Goal: Information Seeking & Learning: Learn about a topic

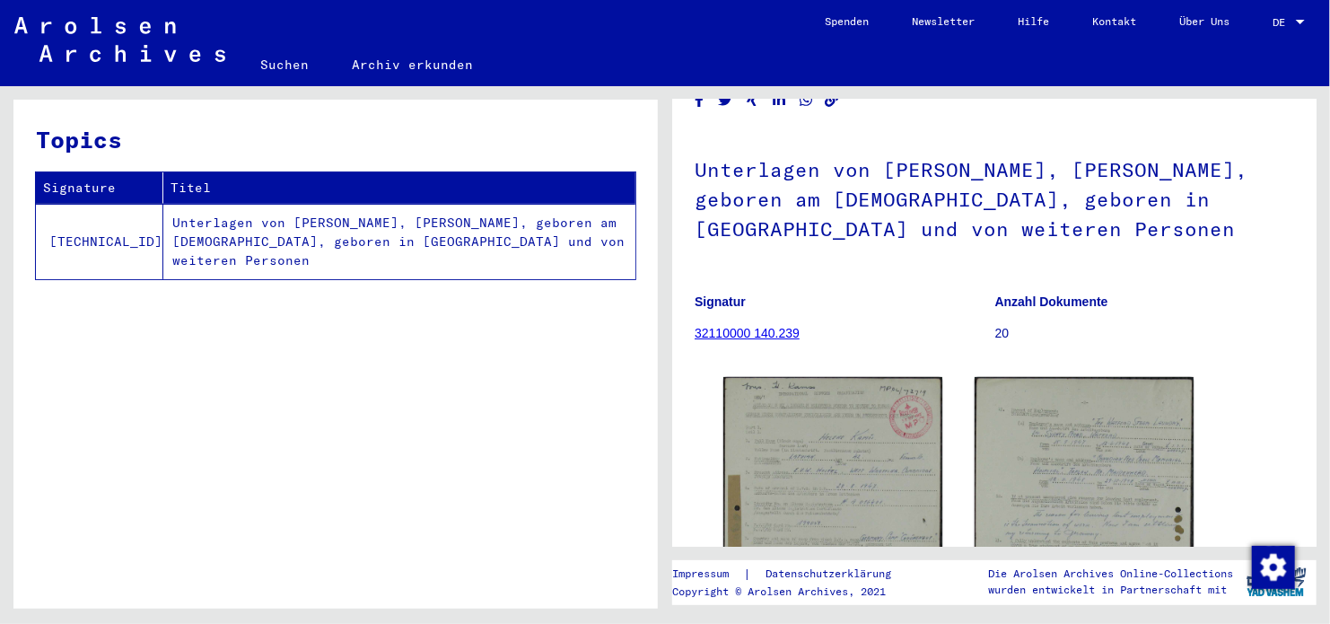
scroll to position [90, 0]
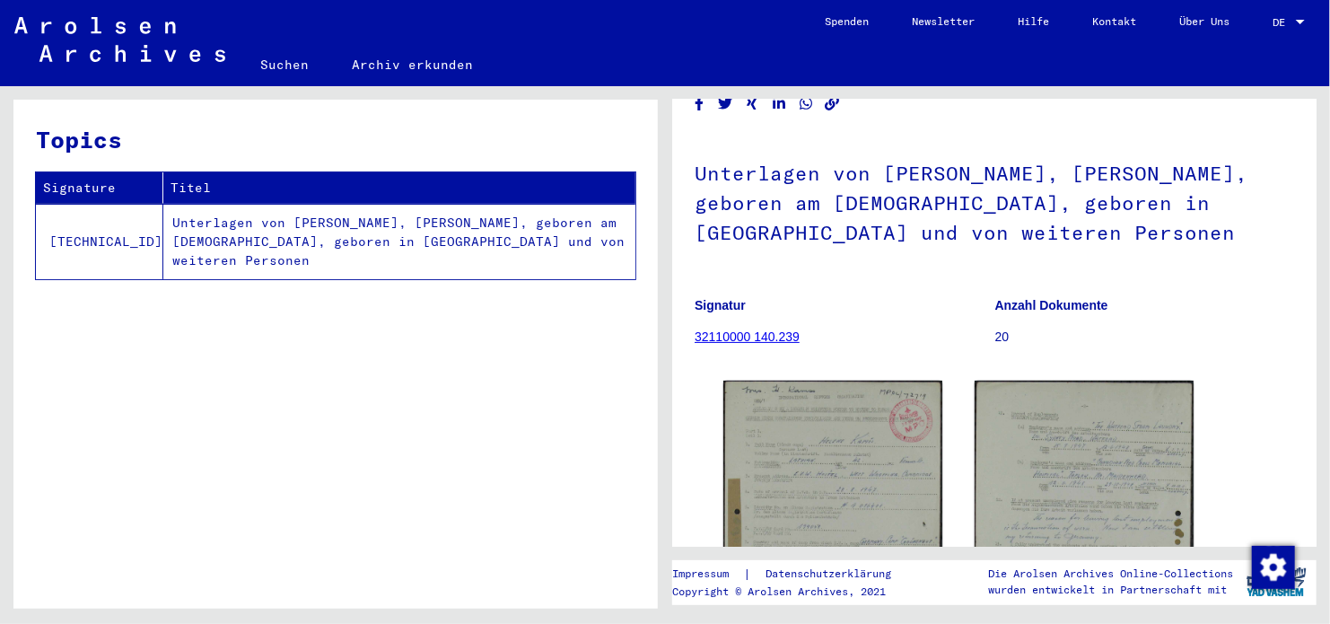
click at [750, 333] on link "32110000 140.239" at bounding box center [747, 336] width 105 height 14
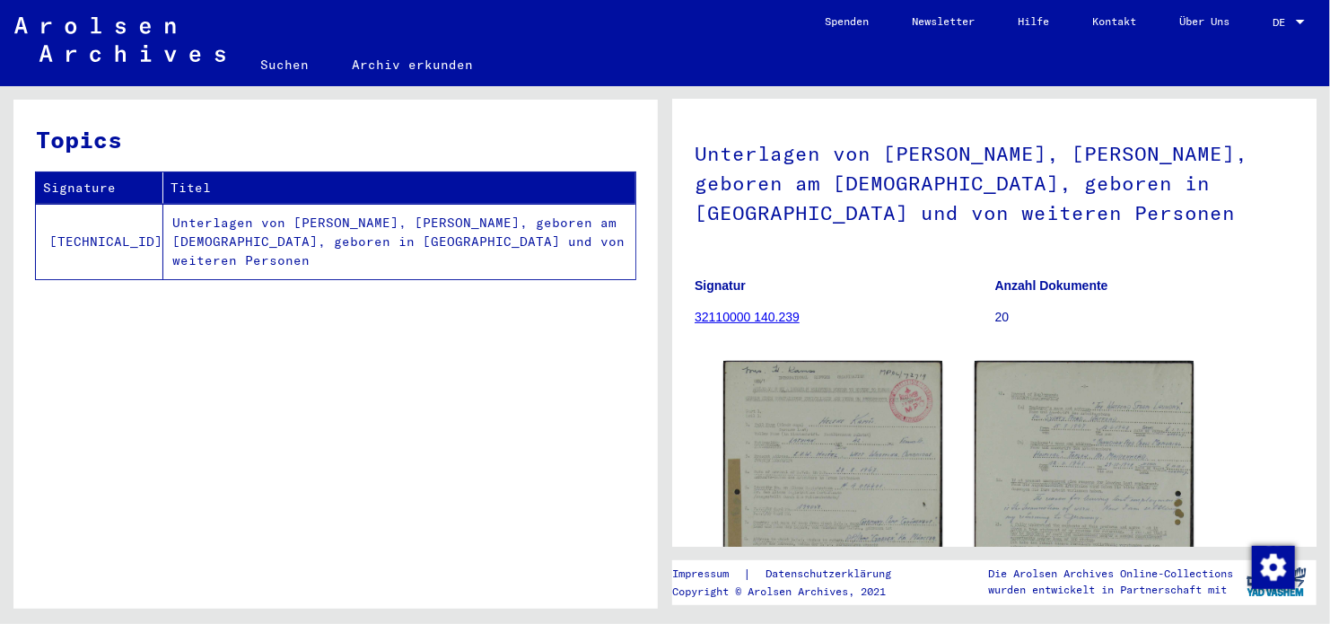
scroll to position [11, 0]
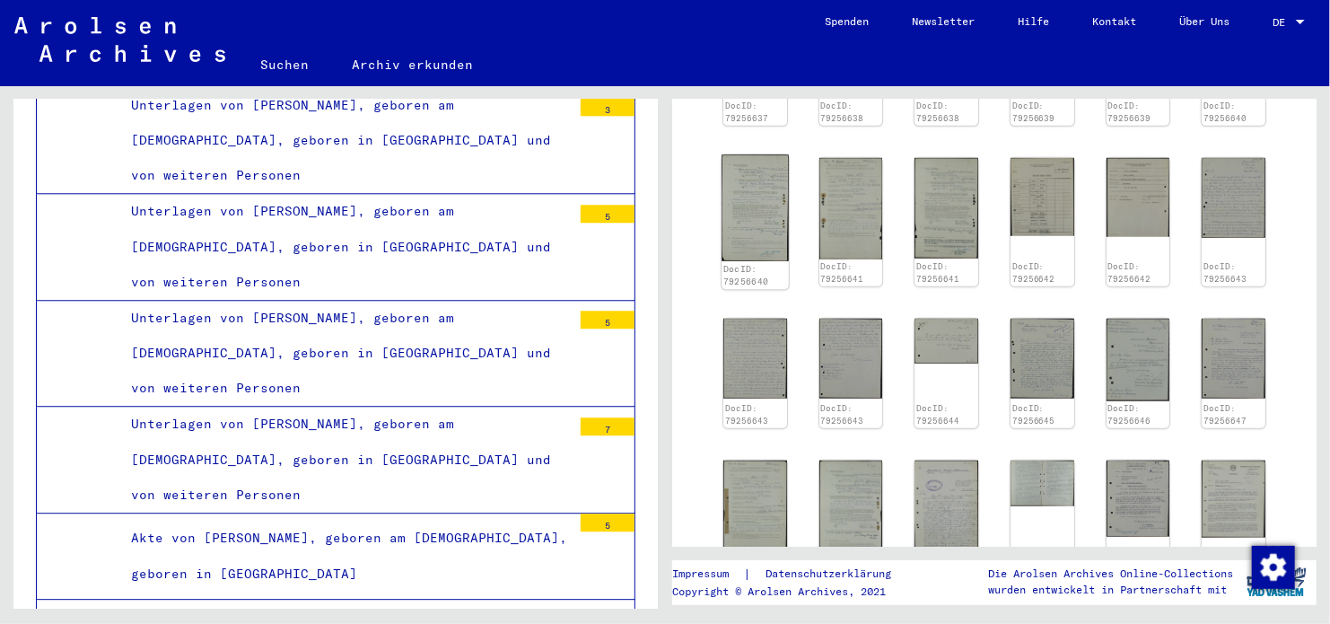
scroll to position [808, 0]
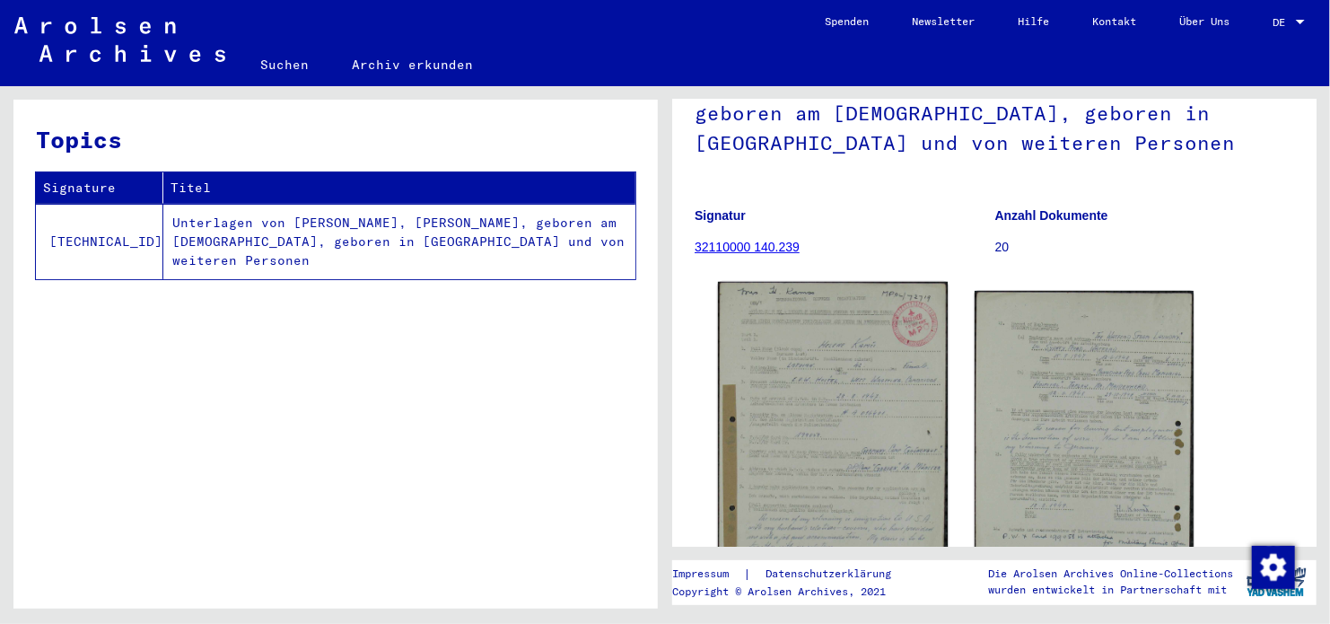
click at [868, 374] on img at bounding box center [833, 465] width 230 height 367
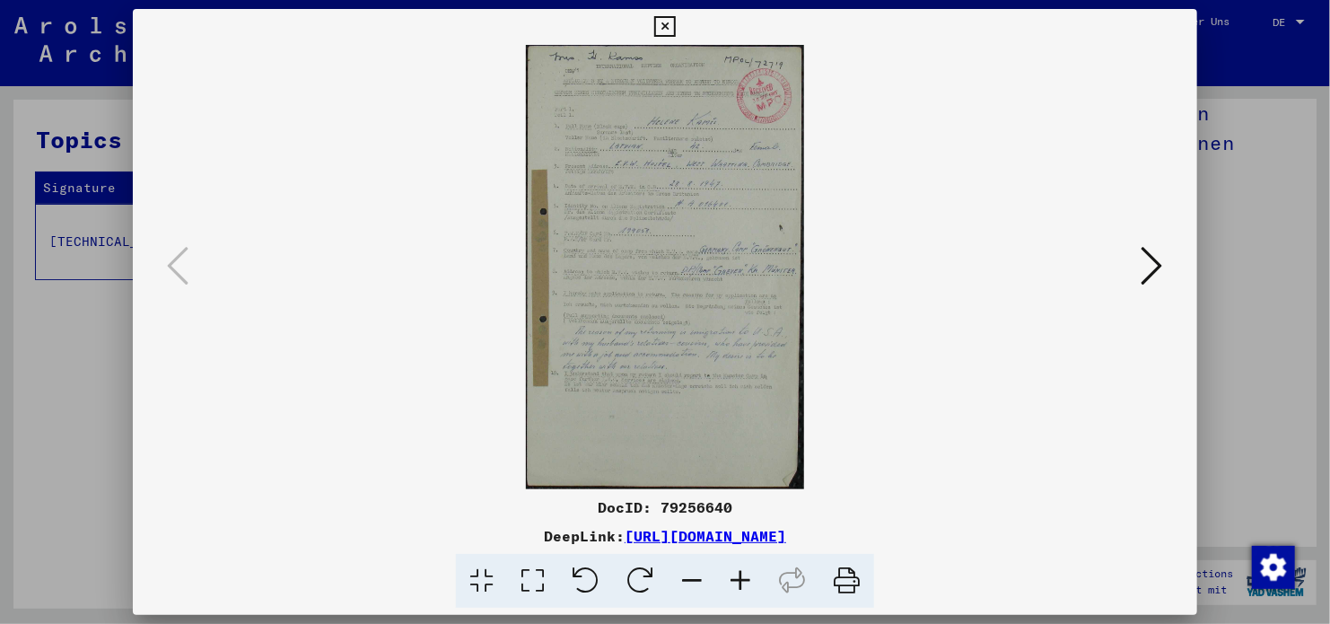
click at [740, 572] on icon at bounding box center [740, 581] width 48 height 55
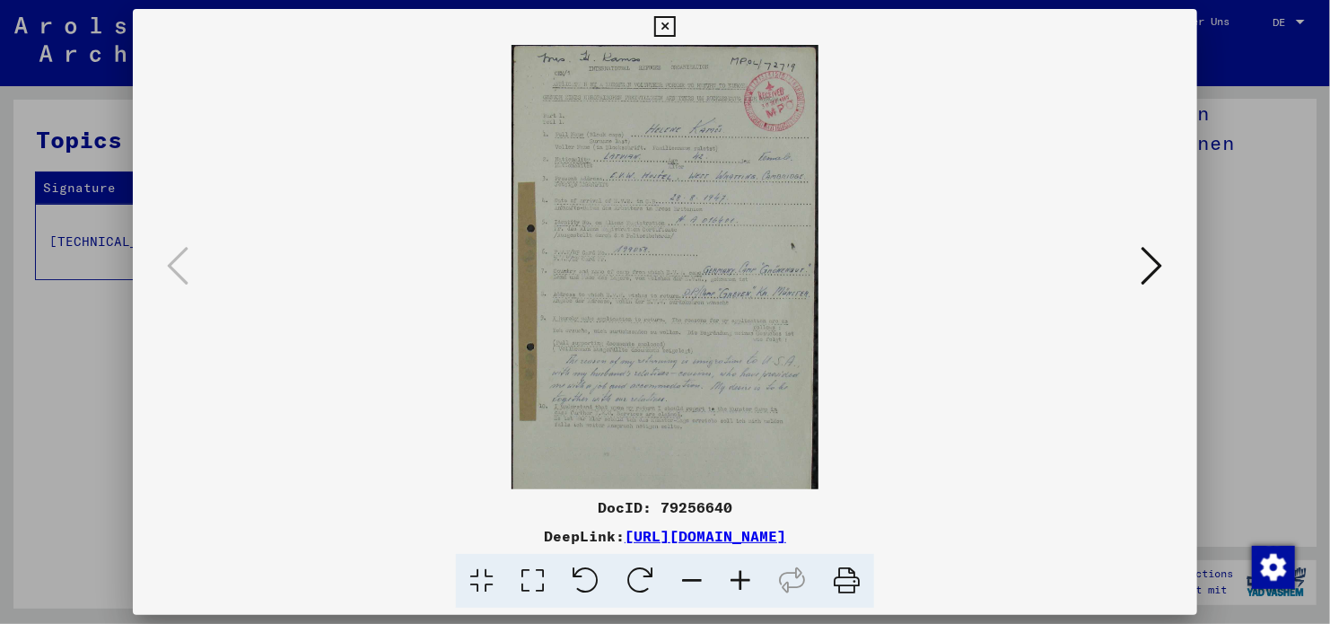
click at [740, 572] on icon at bounding box center [740, 581] width 48 height 55
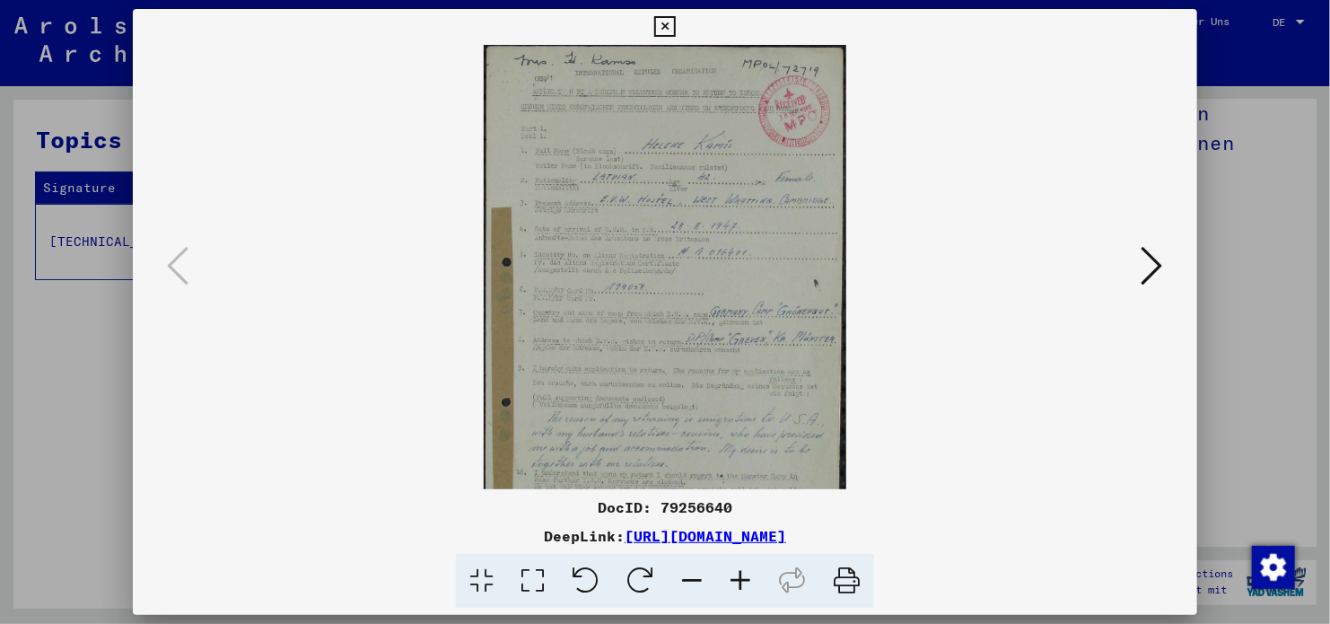
click at [740, 572] on icon at bounding box center [740, 581] width 48 height 55
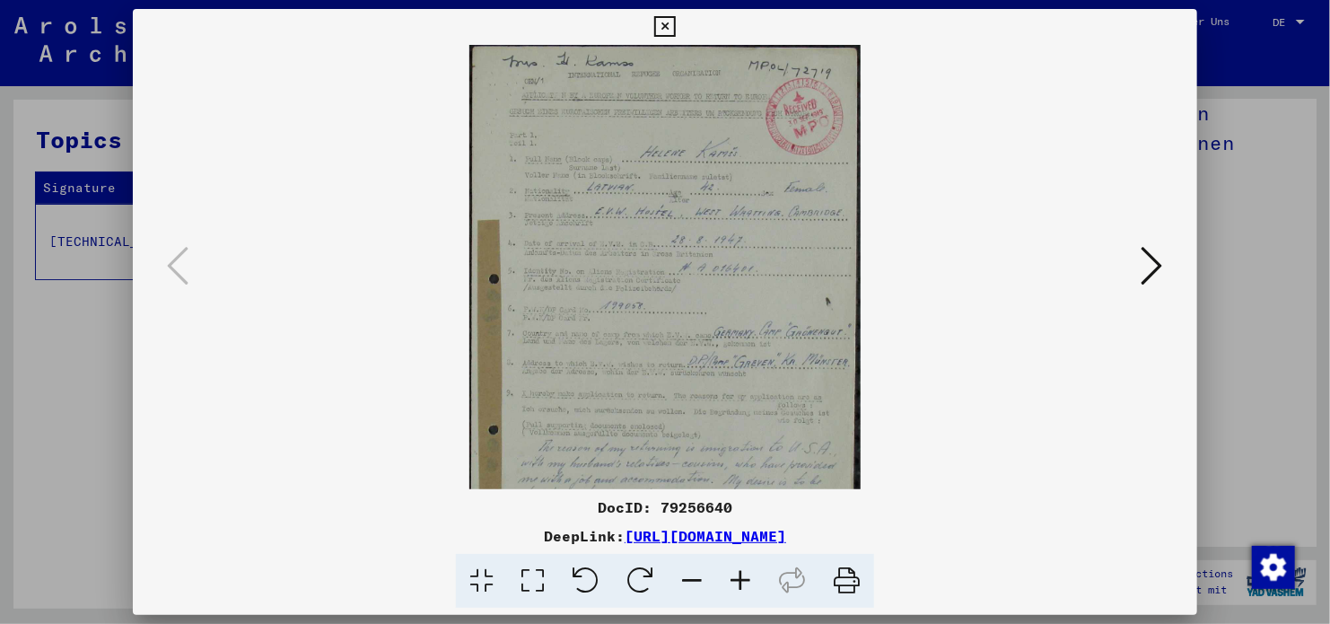
click at [740, 572] on icon at bounding box center [740, 581] width 48 height 55
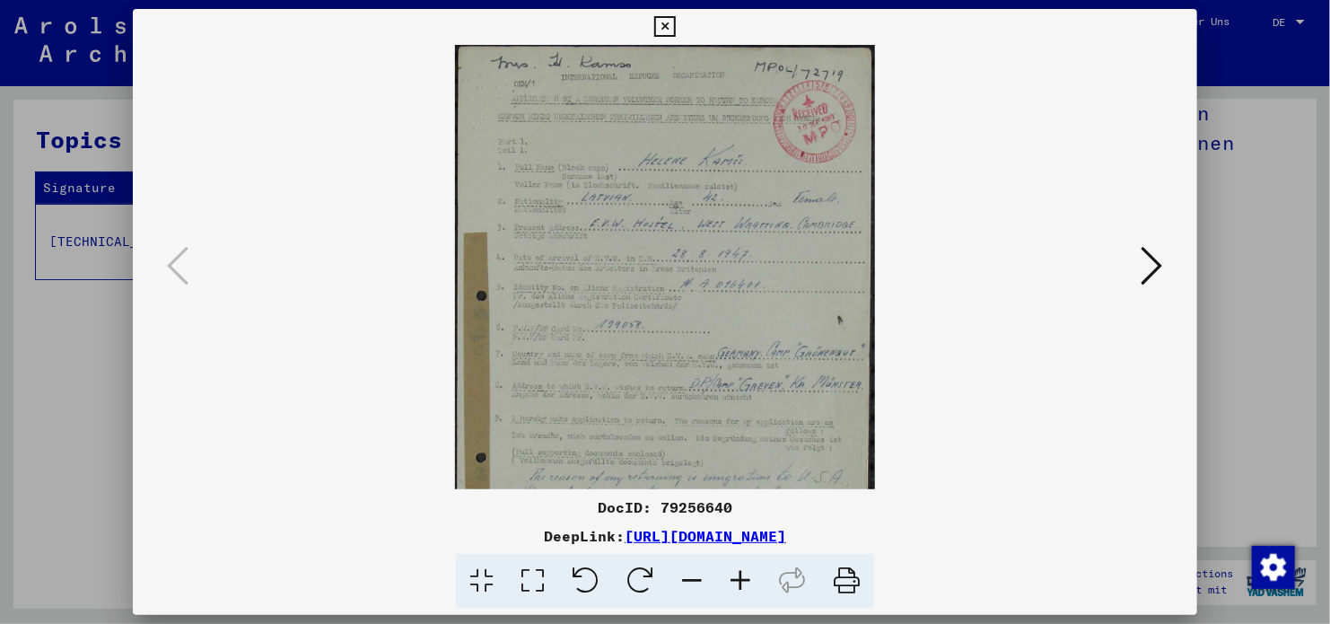
click at [740, 572] on icon at bounding box center [740, 581] width 48 height 55
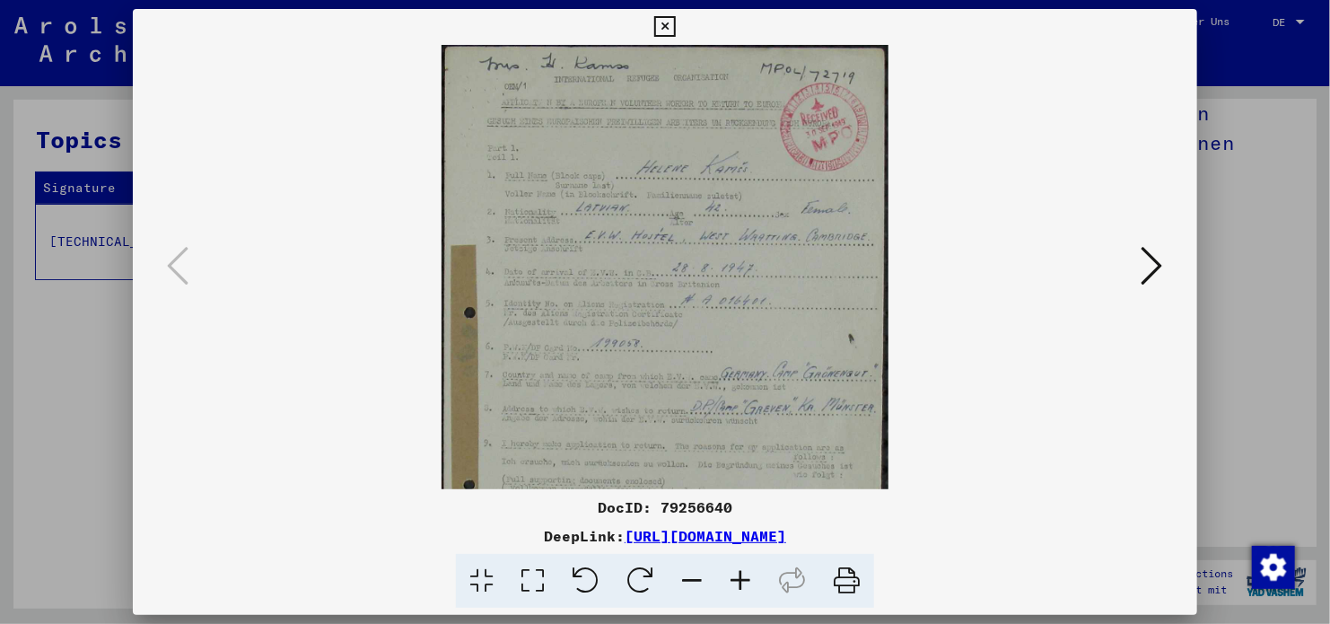
click at [740, 572] on icon at bounding box center [740, 581] width 48 height 55
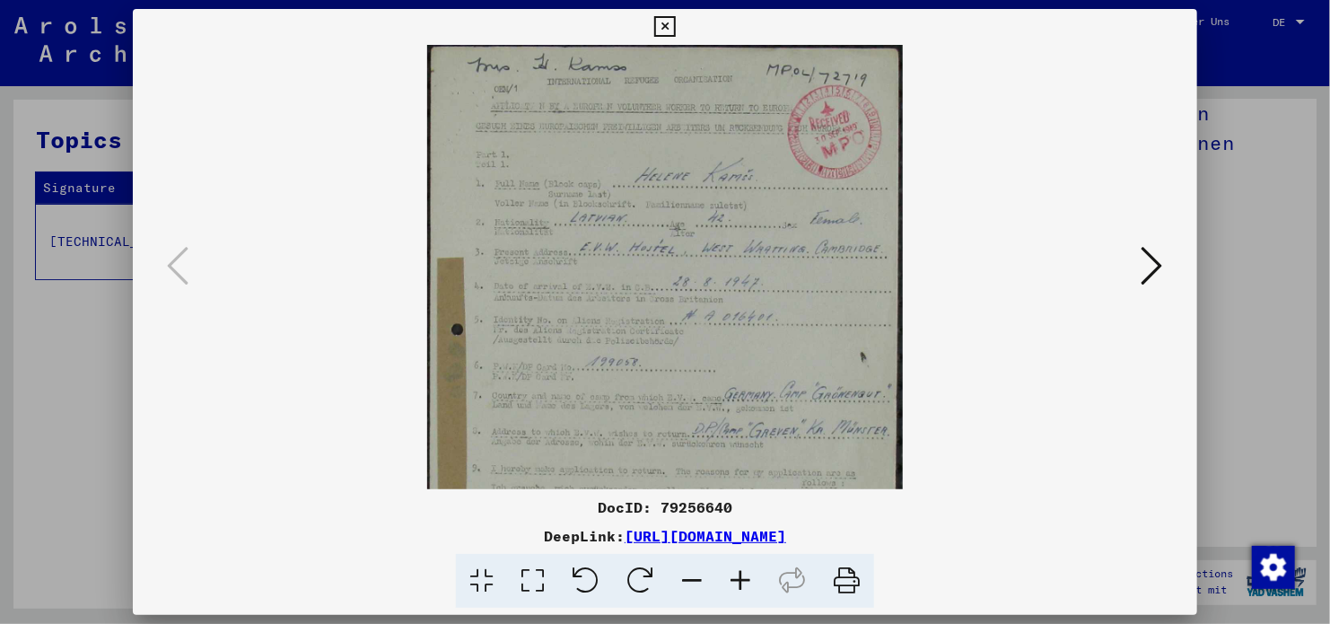
click at [740, 572] on icon at bounding box center [740, 581] width 48 height 55
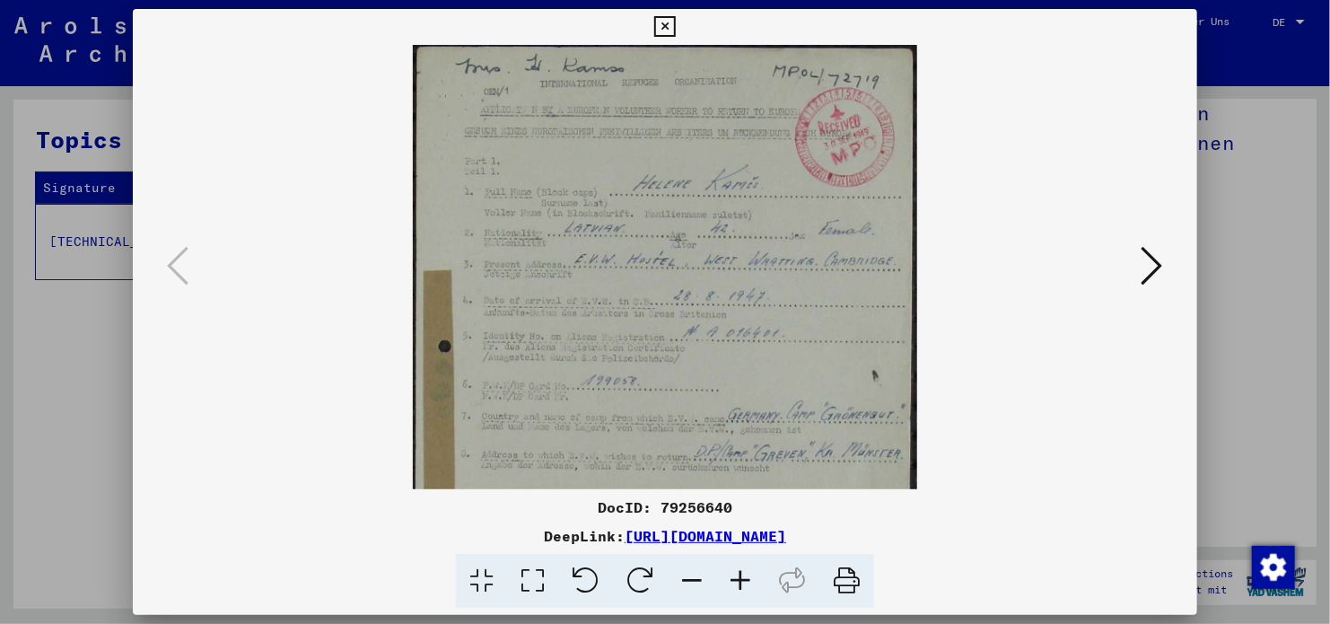
click at [740, 572] on icon at bounding box center [740, 581] width 48 height 55
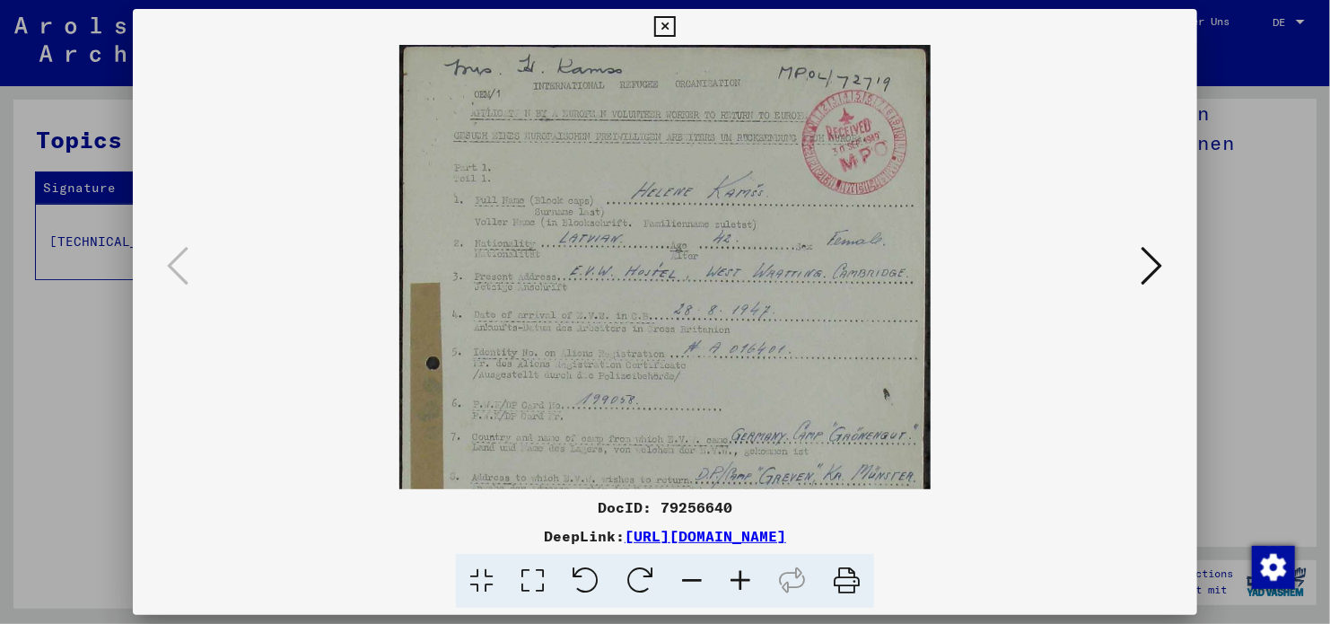
click at [740, 572] on icon at bounding box center [740, 581] width 48 height 55
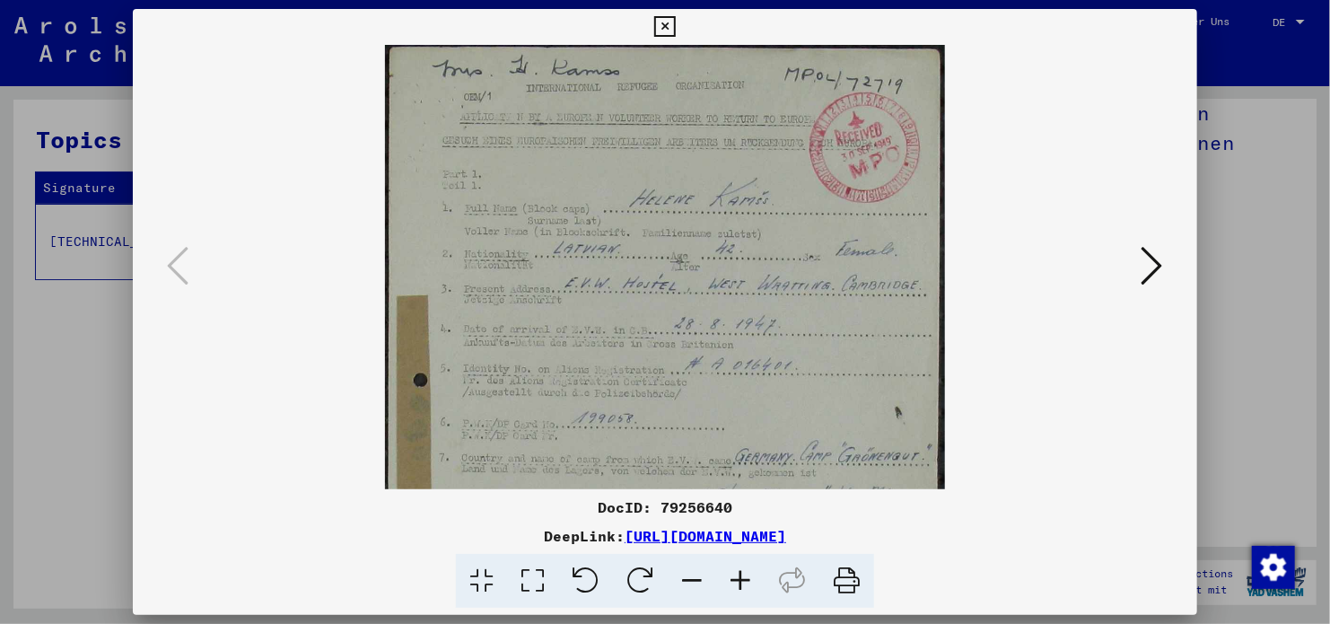
drag, startPoint x: 811, startPoint y: 244, endPoint x: 804, endPoint y: 266, distance: 22.4
click at [804, 266] on img at bounding box center [665, 491] width 560 height 893
drag, startPoint x: 463, startPoint y: 115, endPoint x: 541, endPoint y: 130, distance: 79.6
click at [541, 130] on img at bounding box center [665, 491] width 560 height 893
drag, startPoint x: 657, startPoint y: 506, endPoint x: 728, endPoint y: 495, distance: 71.7
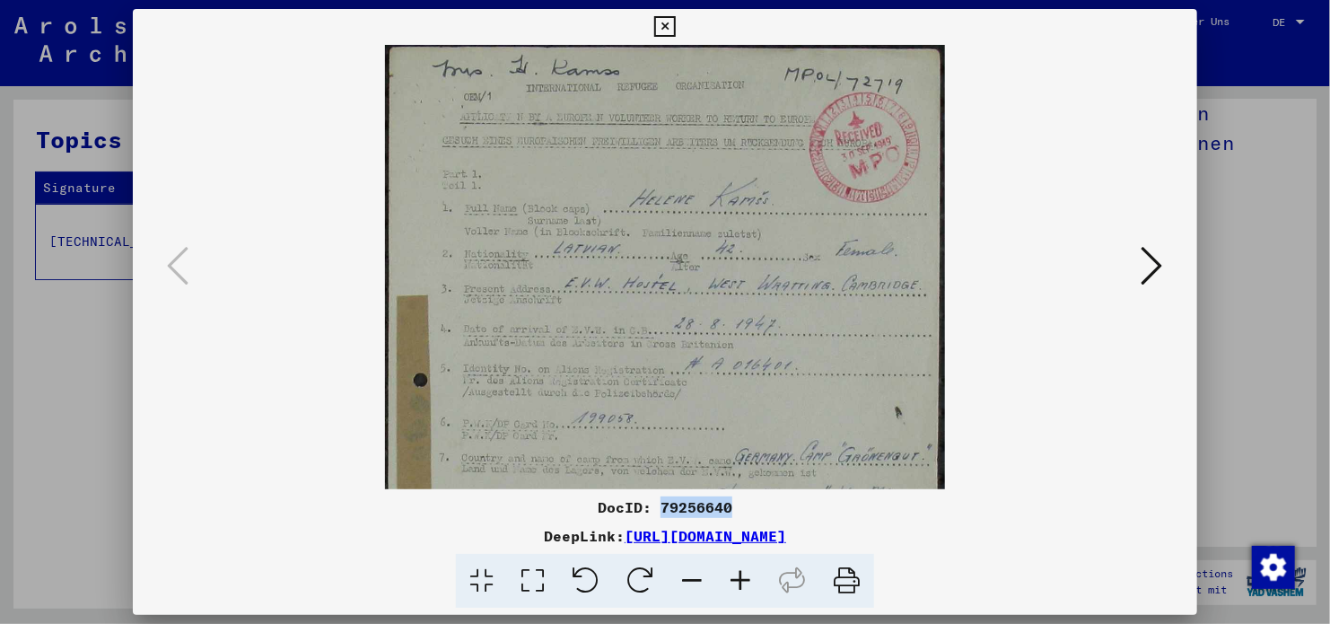
click at [728, 496] on div "DocID: 79256640" at bounding box center [665, 507] width 1065 height 22
copy div "79256640"
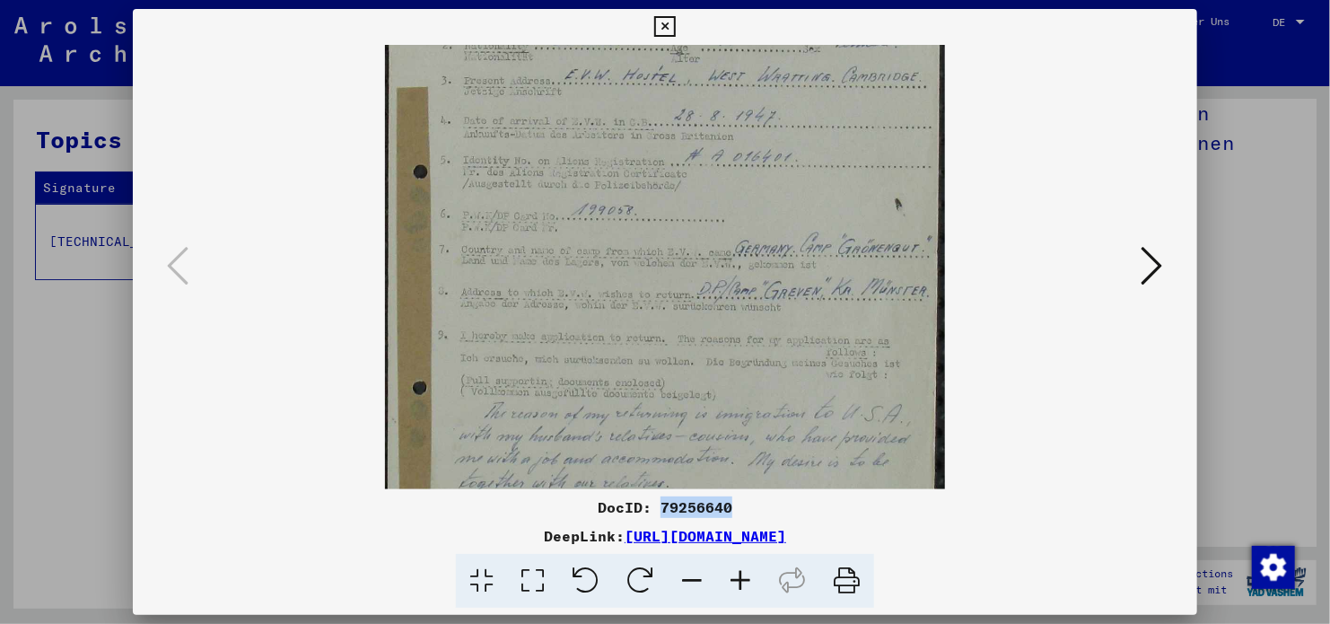
drag, startPoint x: 792, startPoint y: 413, endPoint x: 804, endPoint y: 204, distance: 209.5
click at [804, 204] on img at bounding box center [665, 283] width 560 height 893
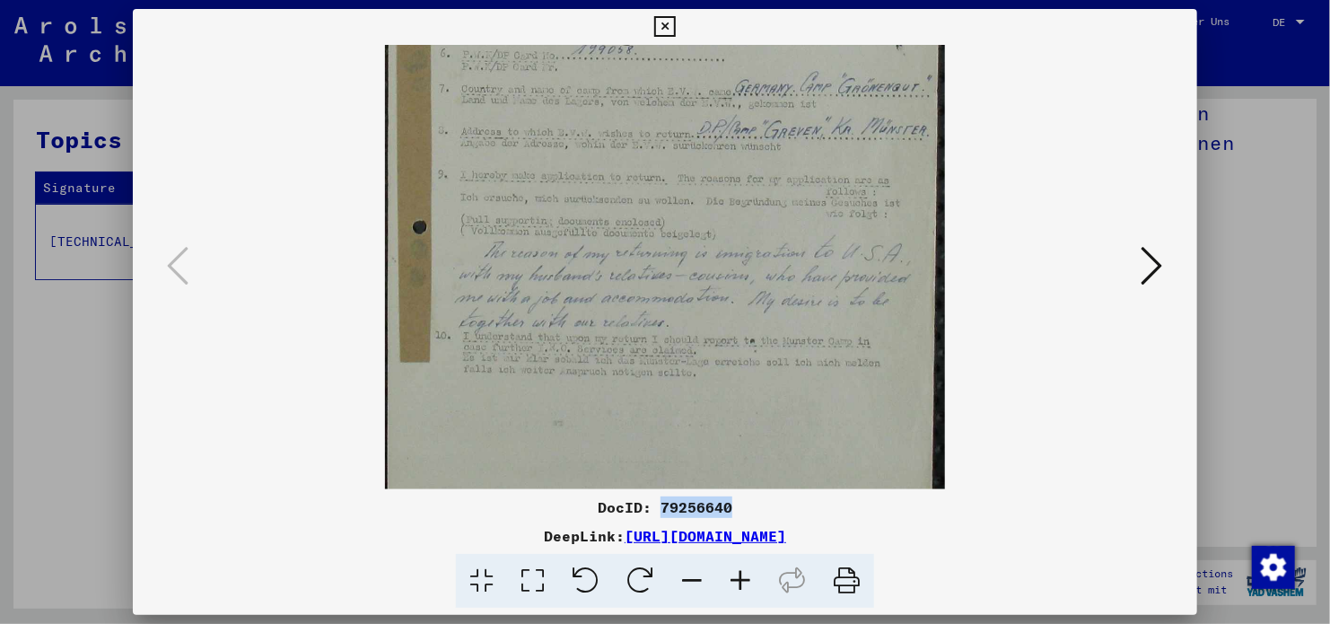
drag, startPoint x: 868, startPoint y: 372, endPoint x: 818, endPoint y: 198, distance: 180.4
click at [818, 198] on img at bounding box center [665, 122] width 560 height 893
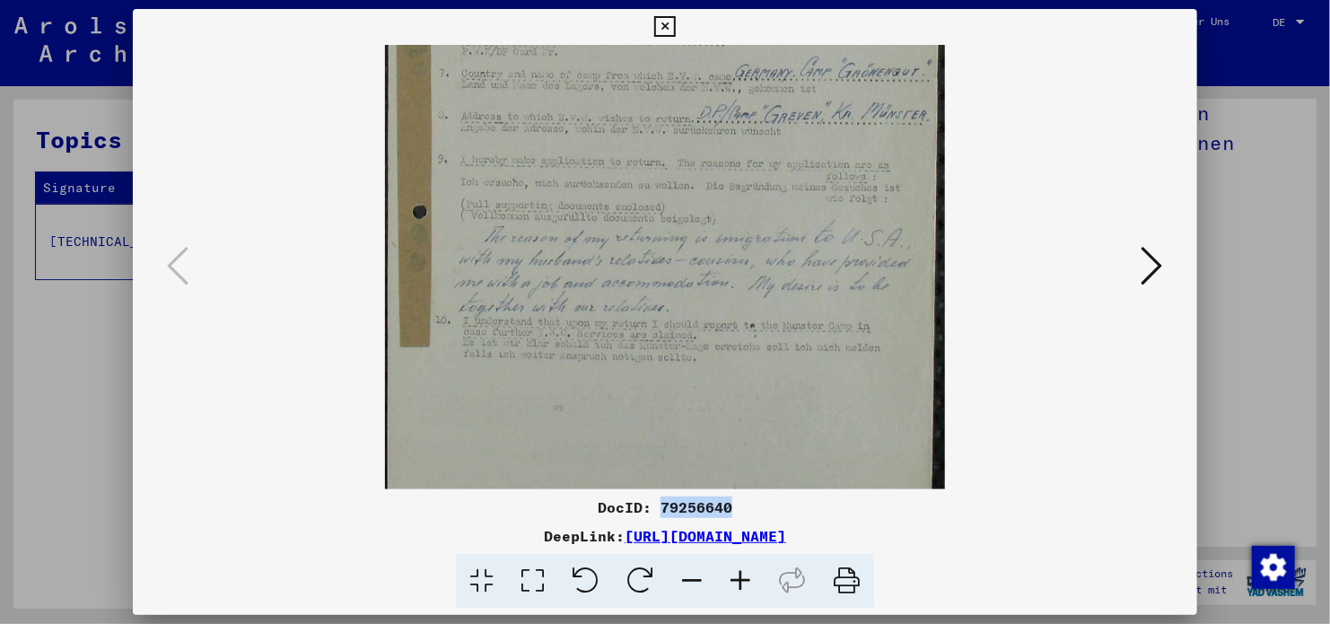
click at [1149, 258] on icon at bounding box center [1153, 265] width 22 height 43
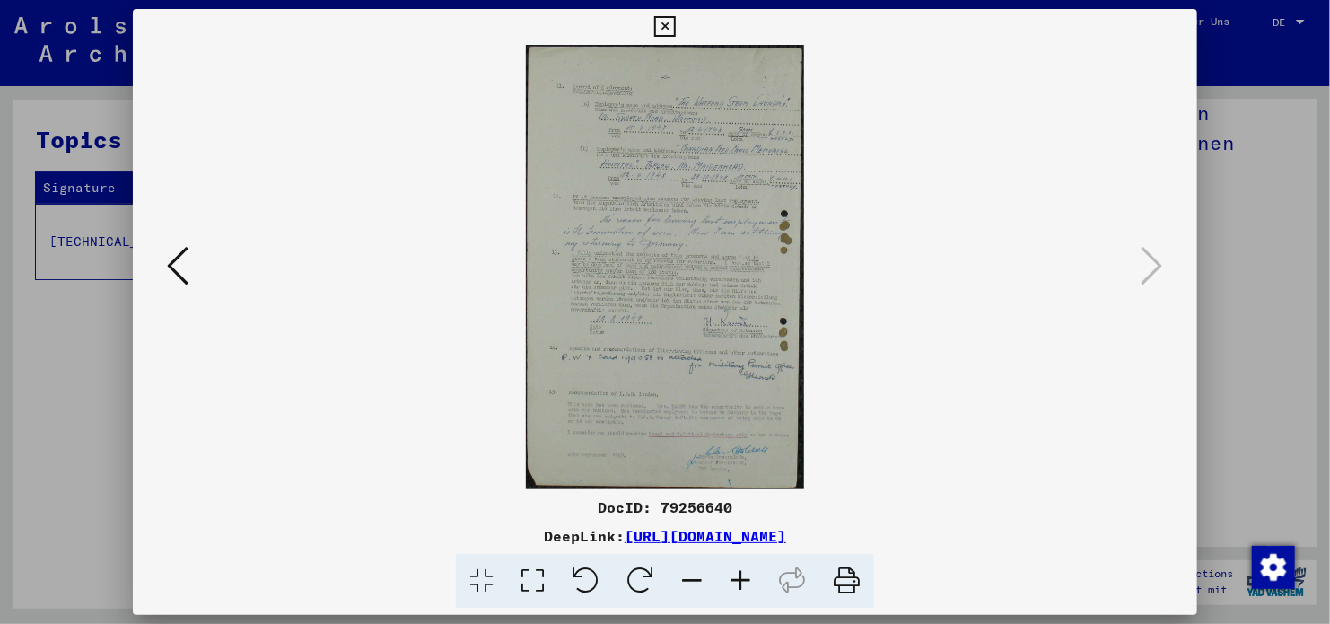
click at [733, 572] on icon at bounding box center [740, 581] width 48 height 55
click at [733, 571] on icon at bounding box center [740, 581] width 48 height 55
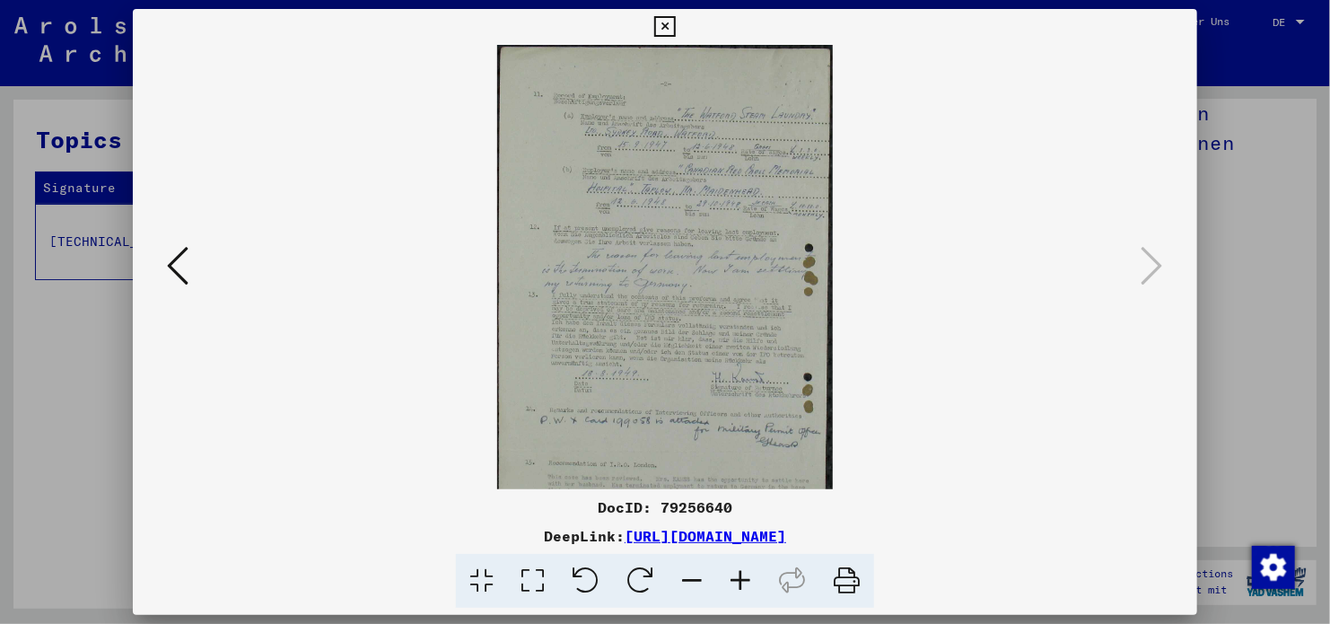
click at [733, 571] on icon at bounding box center [740, 581] width 48 height 55
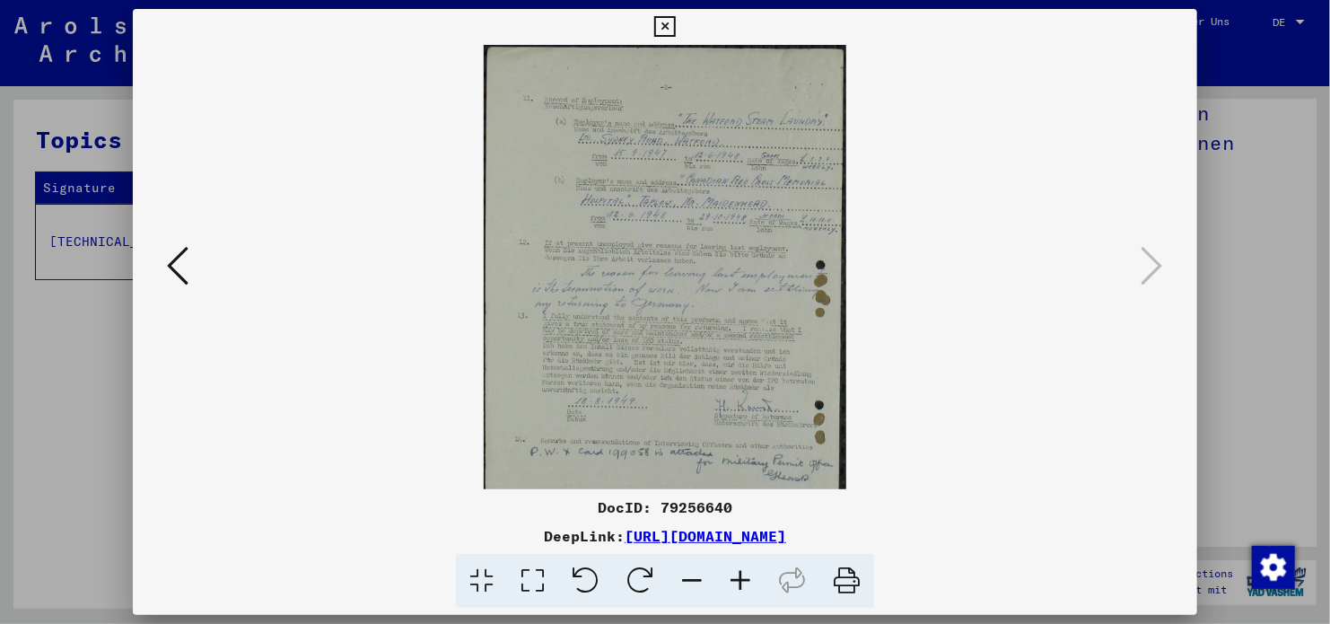
click at [733, 571] on icon at bounding box center [740, 581] width 48 height 55
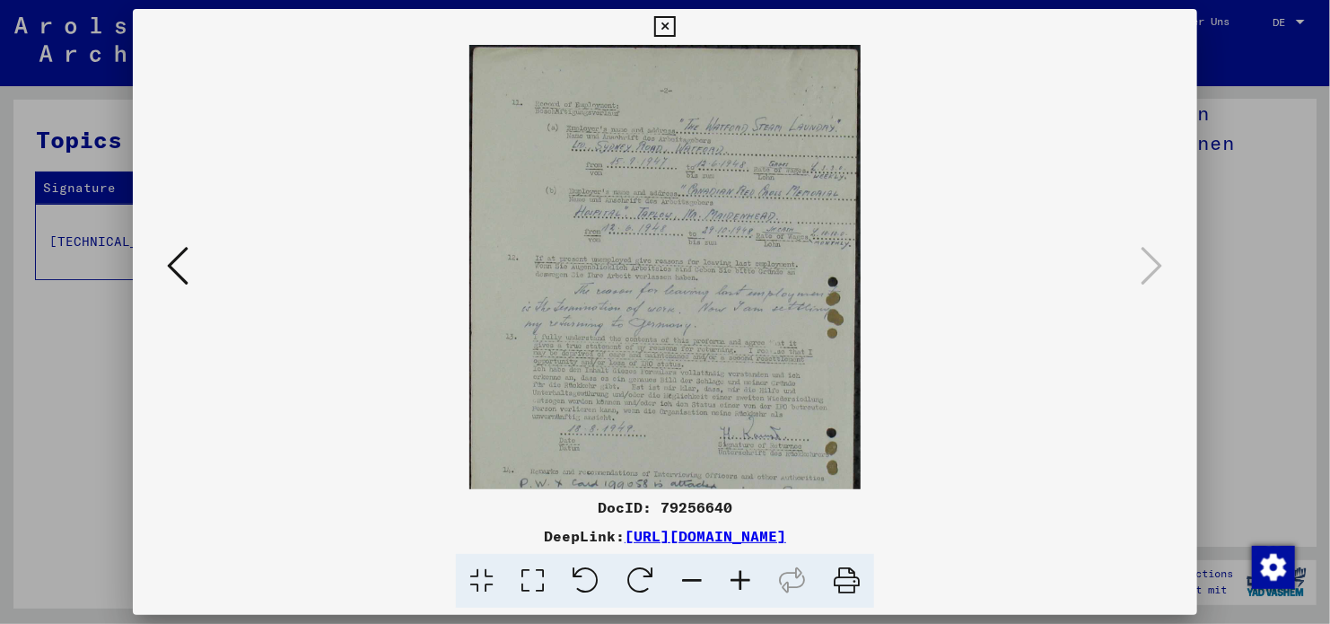
click at [733, 571] on icon at bounding box center [740, 581] width 48 height 55
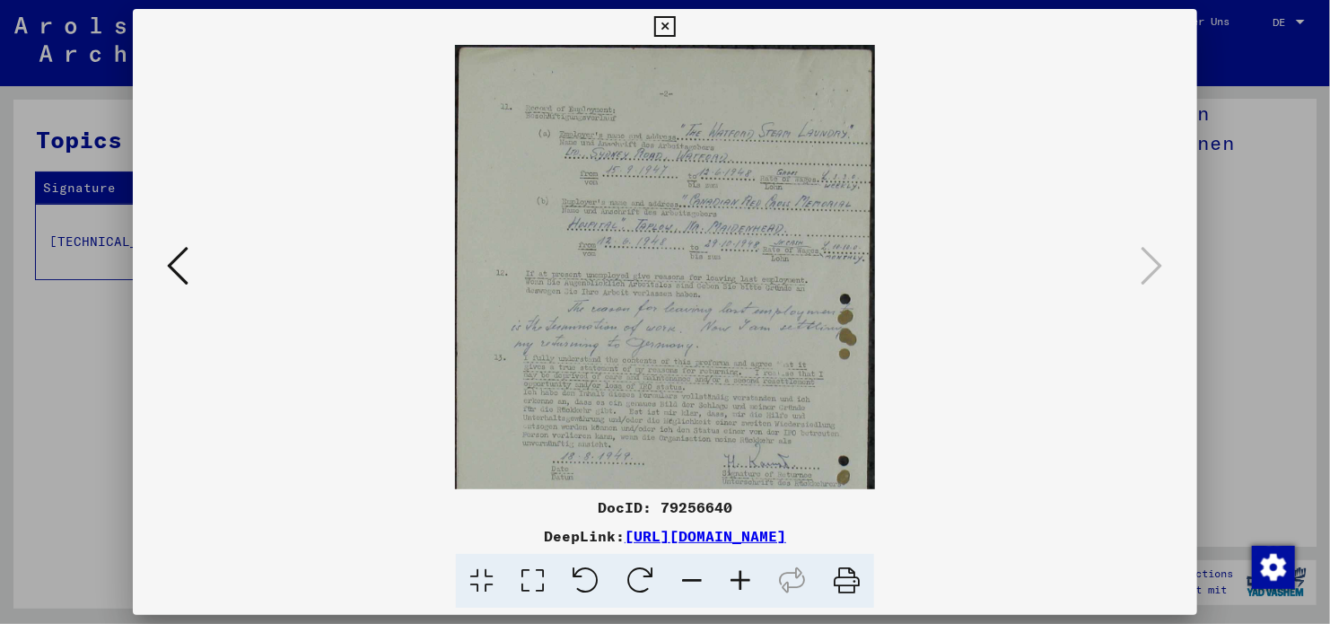
click at [733, 571] on icon at bounding box center [740, 581] width 48 height 55
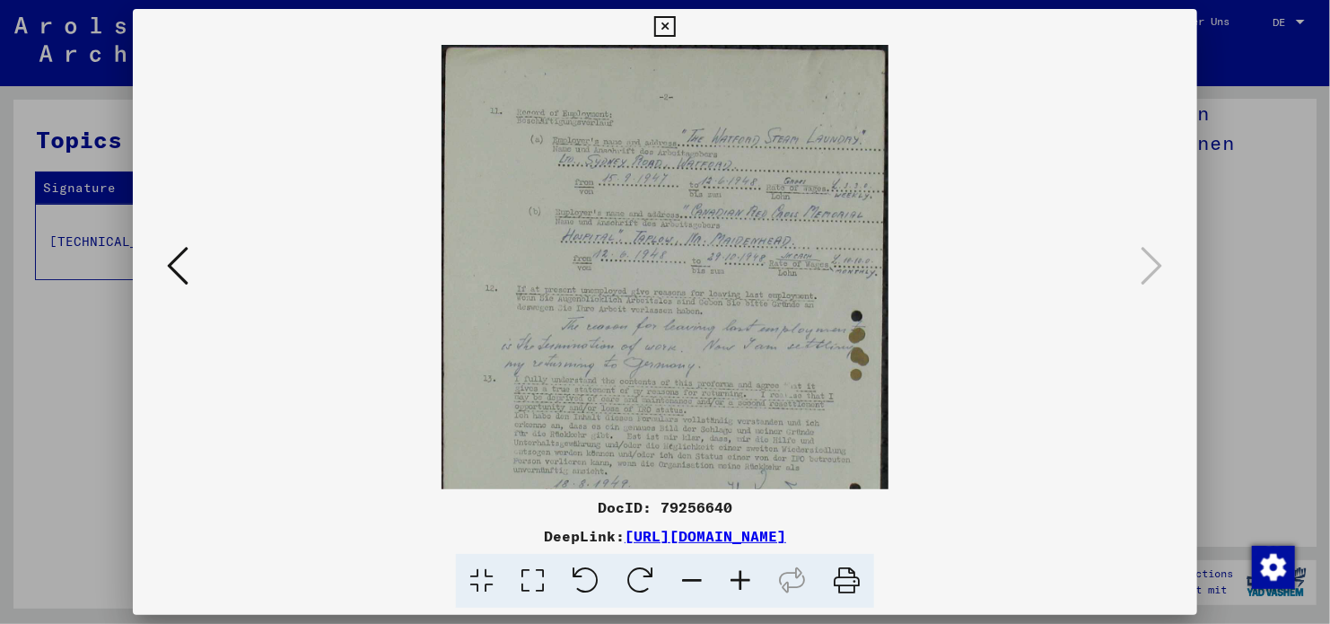
click at [733, 571] on icon at bounding box center [740, 581] width 48 height 55
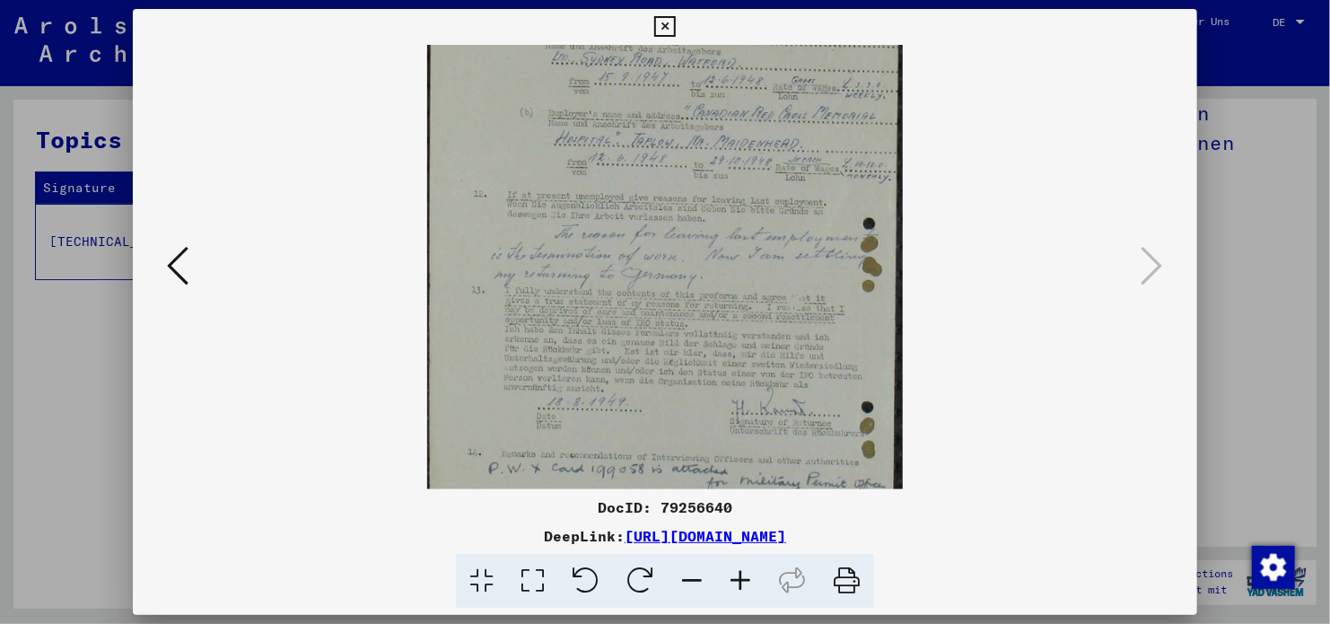
drag, startPoint x: 804, startPoint y: 442, endPoint x: 793, endPoint y: 332, distance: 110.0
click at [793, 332] on img at bounding box center [665, 314] width 476 height 758
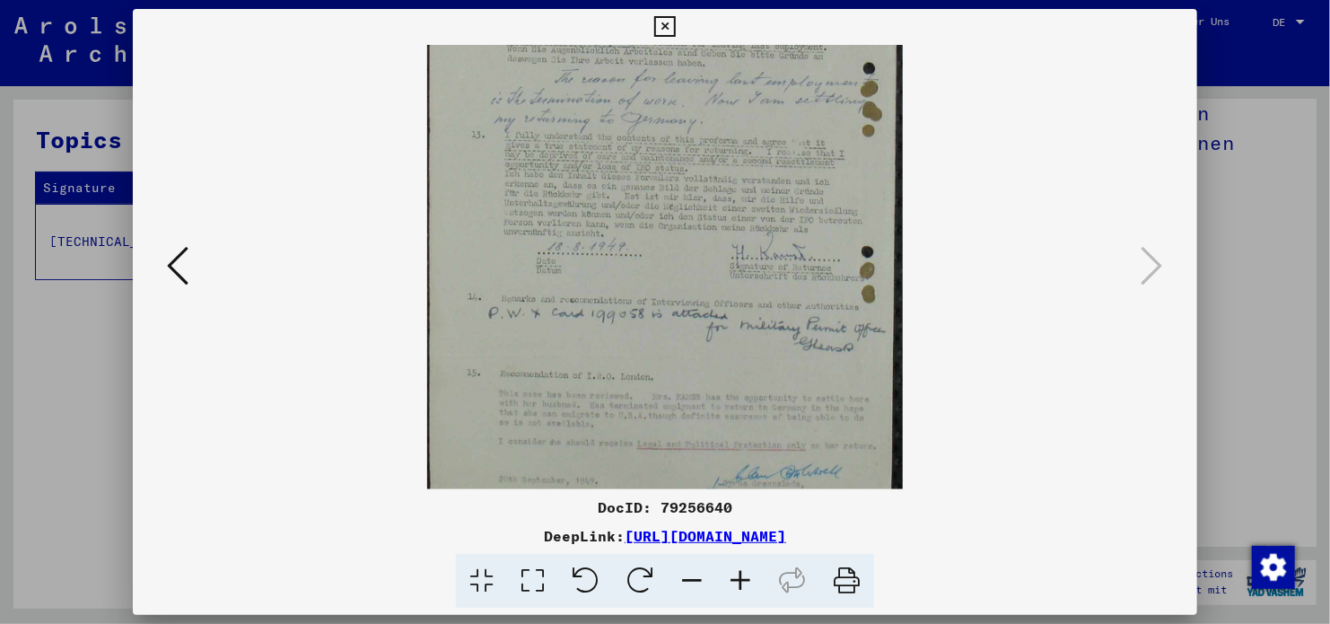
drag, startPoint x: 861, startPoint y: 392, endPoint x: 811, endPoint y: 216, distance: 182.7
click at [812, 219] on img at bounding box center [665, 159] width 476 height 758
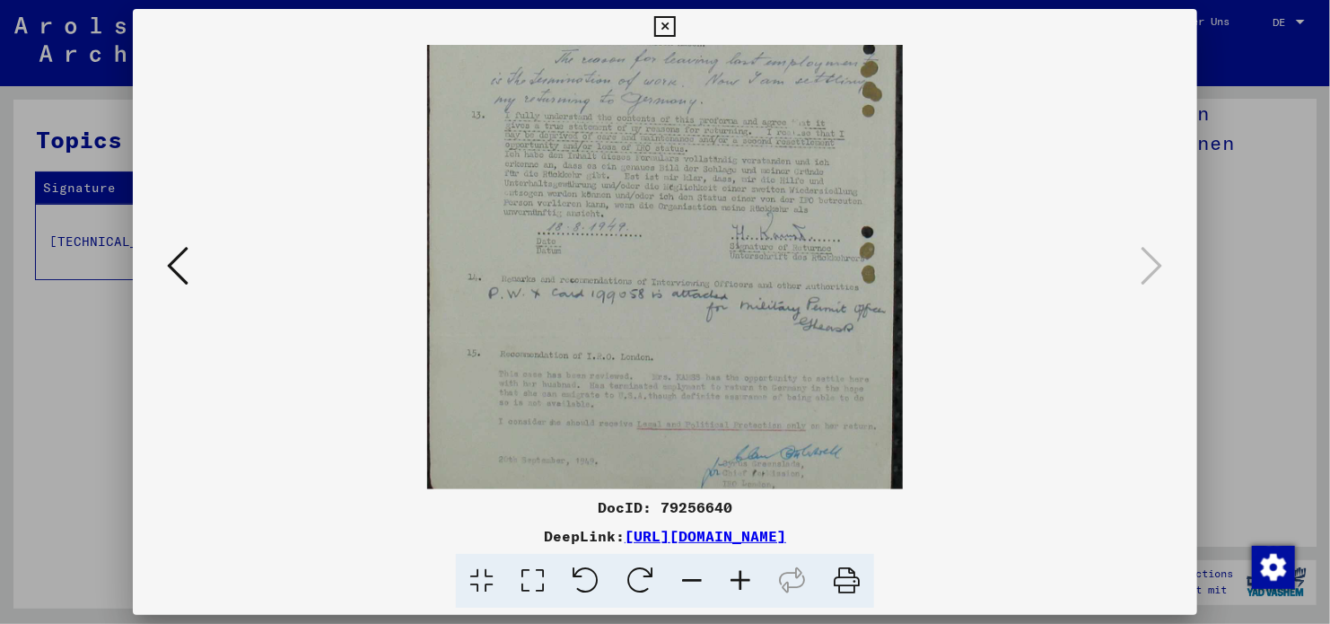
drag, startPoint x: 849, startPoint y: 375, endPoint x: 838, endPoint y: 296, distance: 79.7
click at [836, 302] on img at bounding box center [665, 139] width 476 height 758
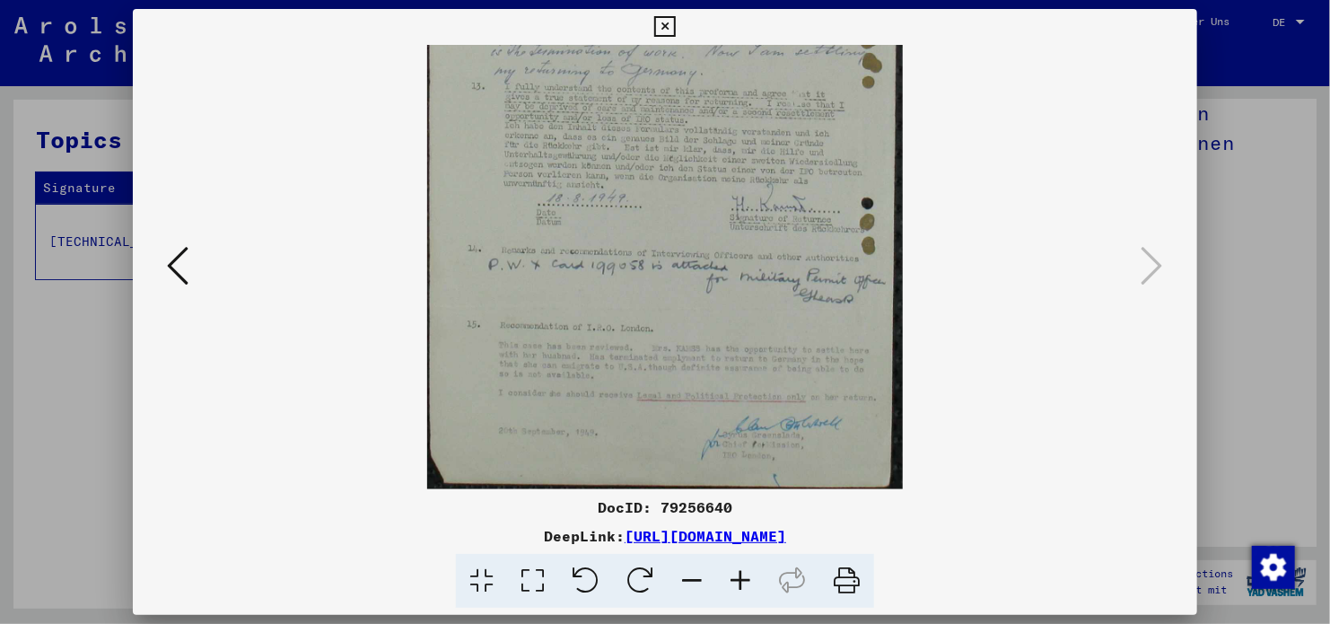
click at [675, 28] on button at bounding box center [664, 27] width 31 height 36
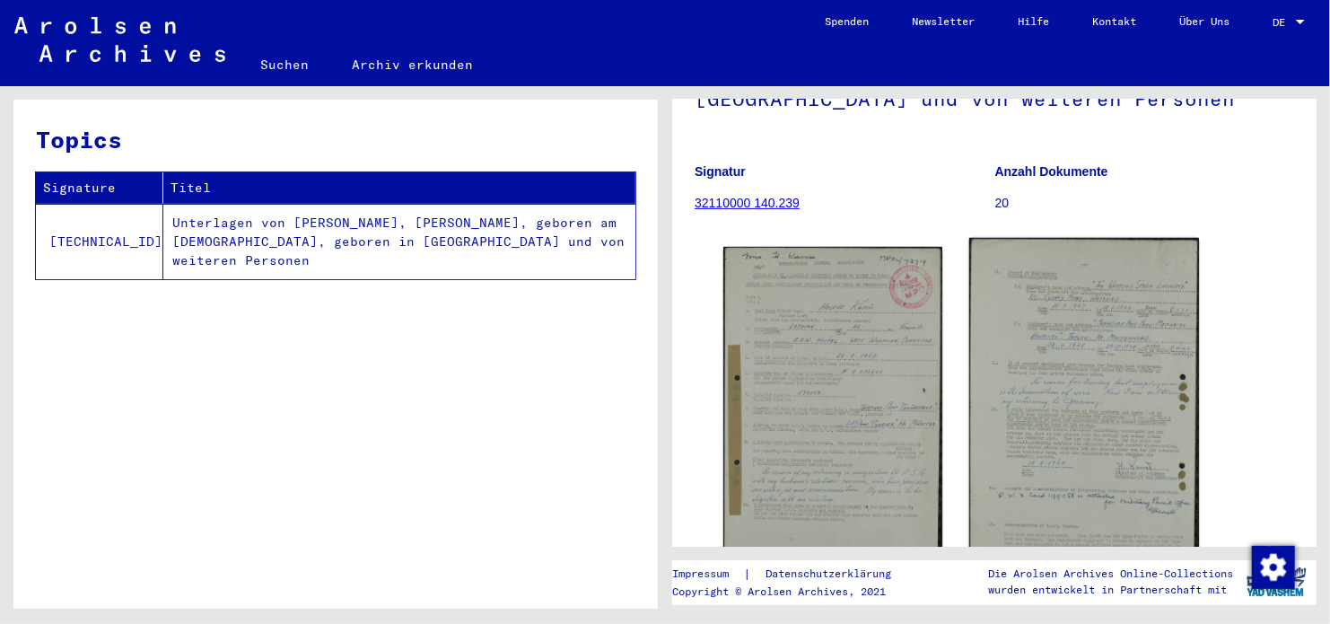
scroll to position [359, 0]
